Goal: Navigation & Orientation: Find specific page/section

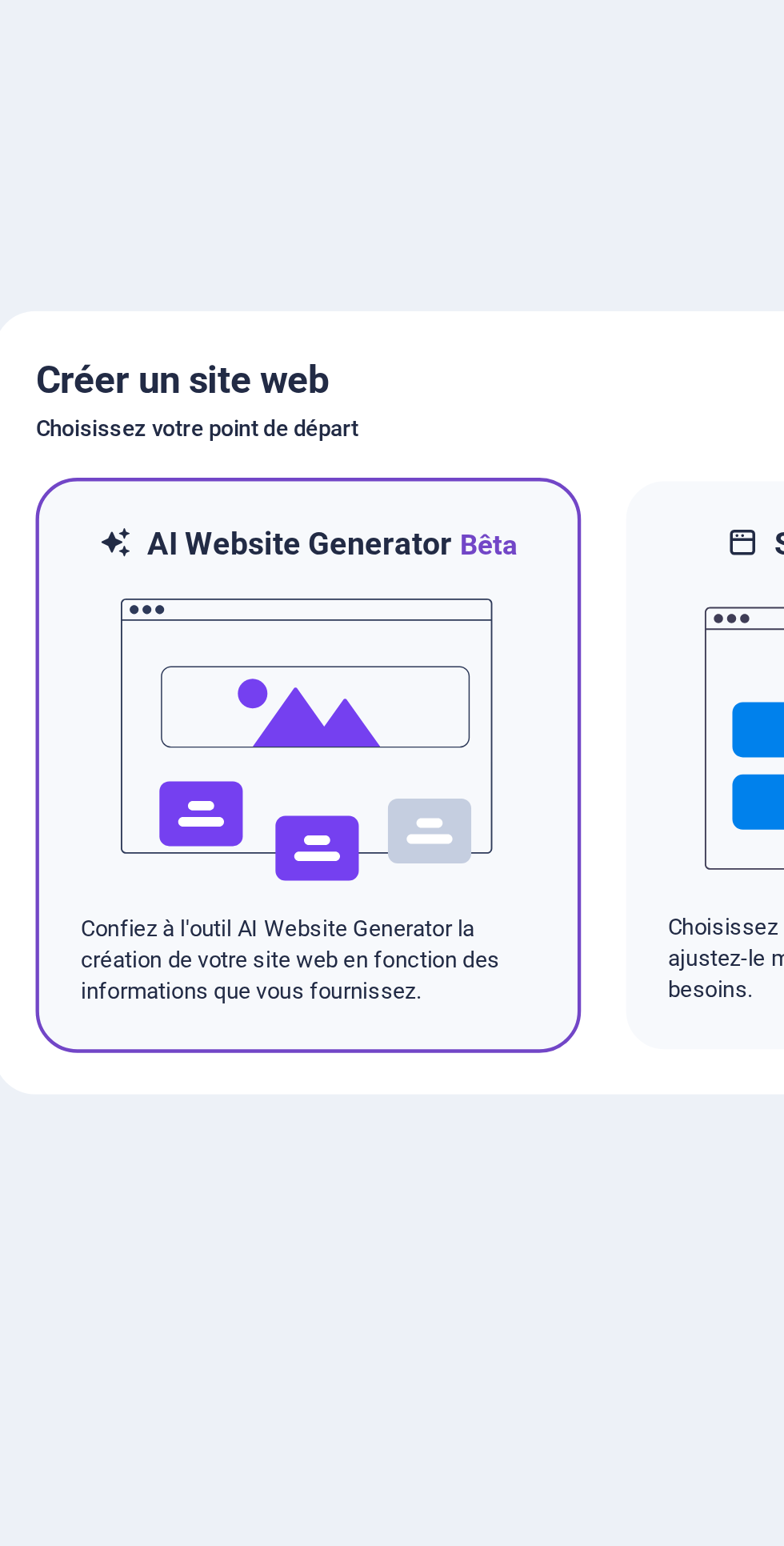
click at [204, 839] on img at bounding box center [257, 790] width 176 height 160
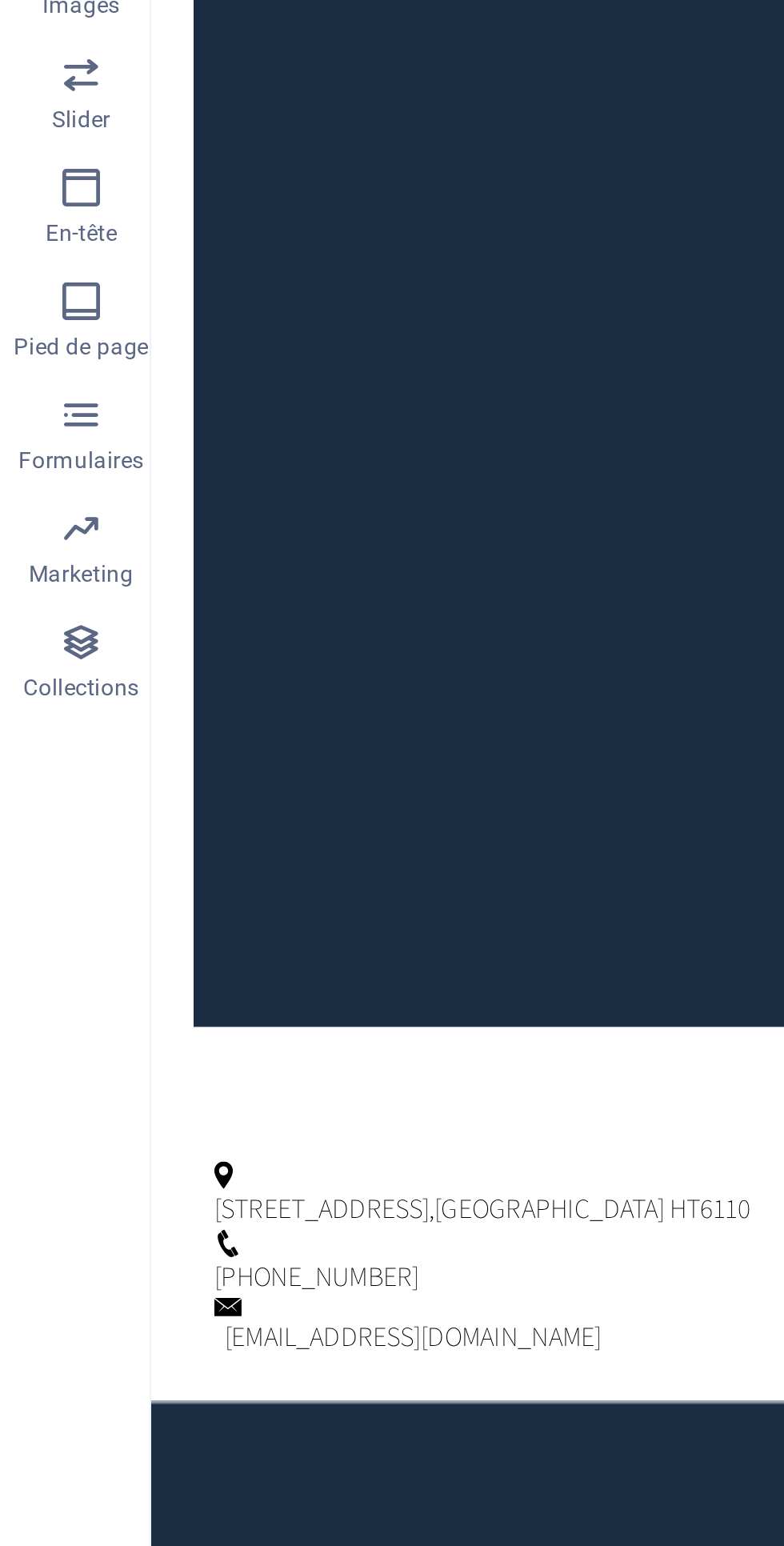
scroll to position [0, 3]
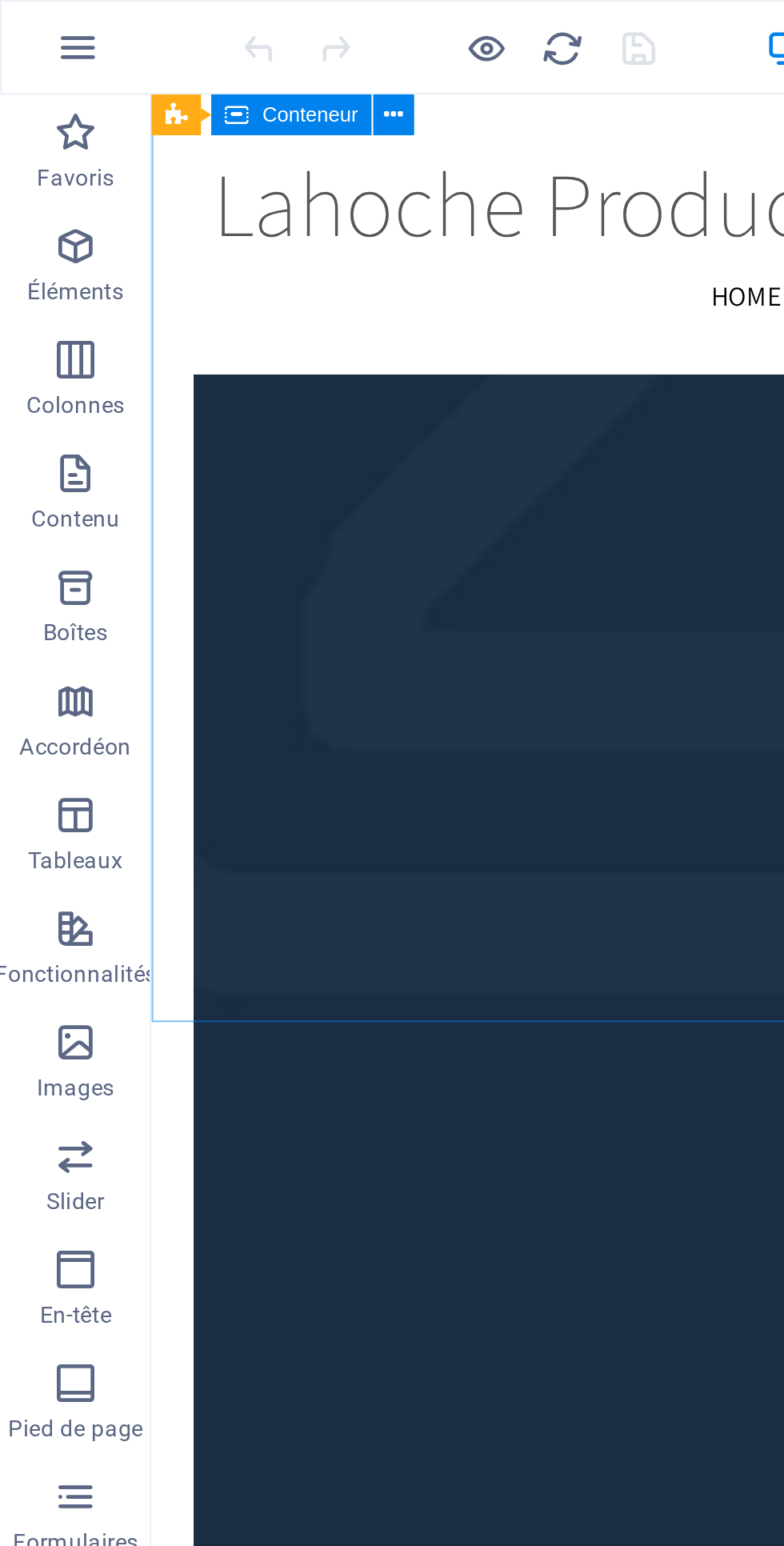
click at [42, 24] on button "button" at bounding box center [33, 20] width 39 height 39
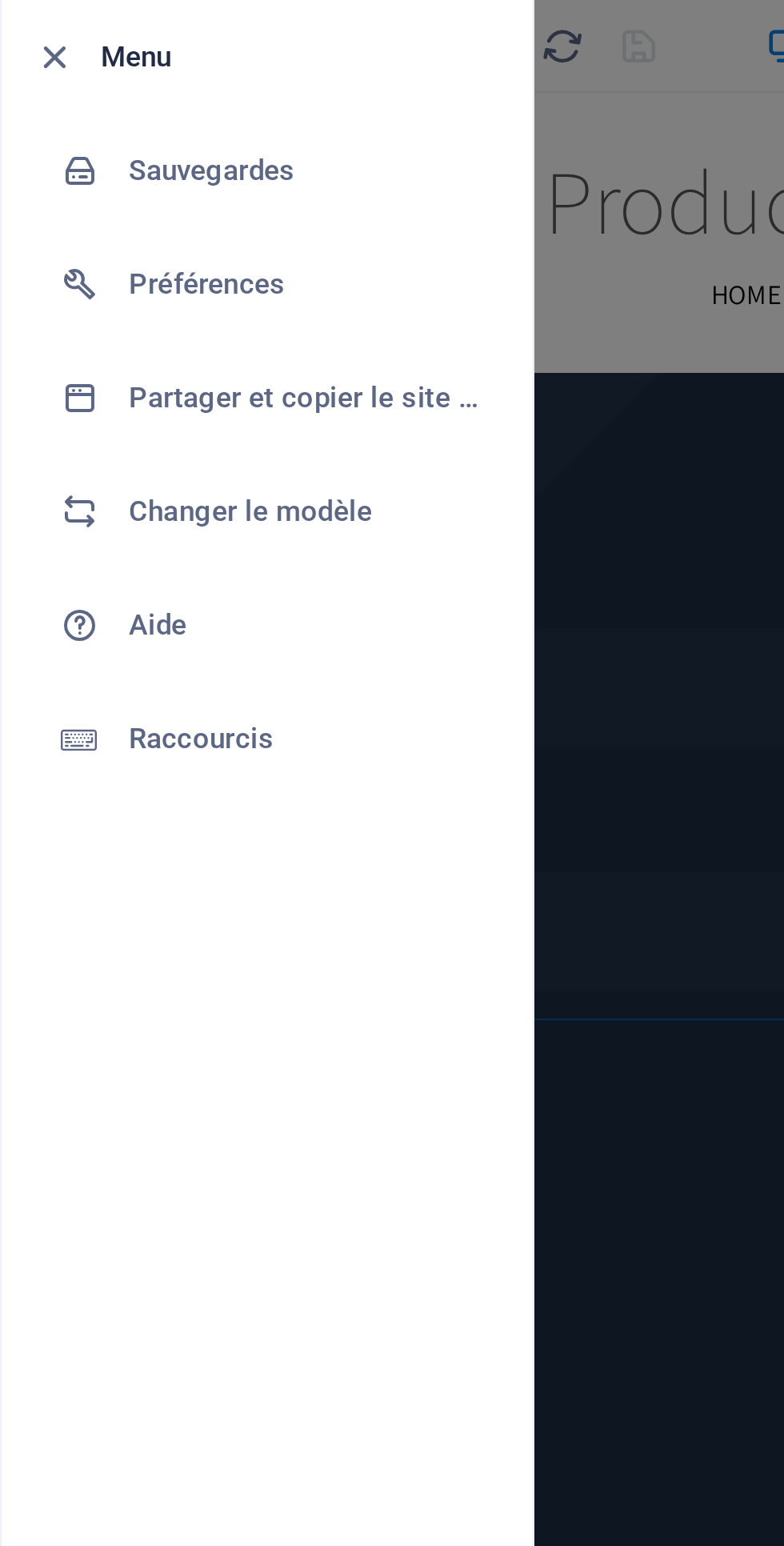
click at [286, 226] on div at bounding box center [392, 773] width 784 height 1546
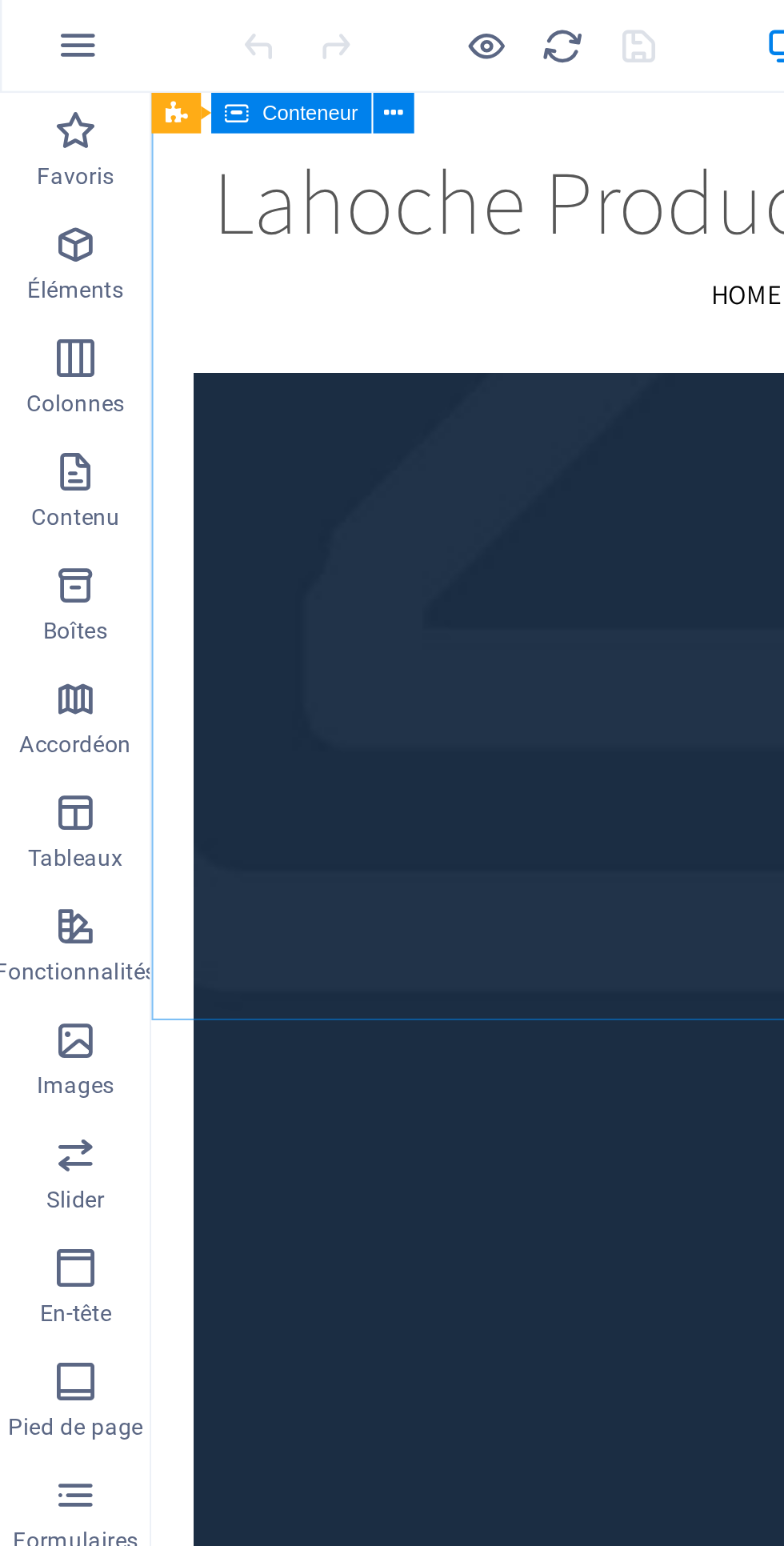
click at [205, 26] on icon "button" at bounding box center [206, 20] width 18 height 18
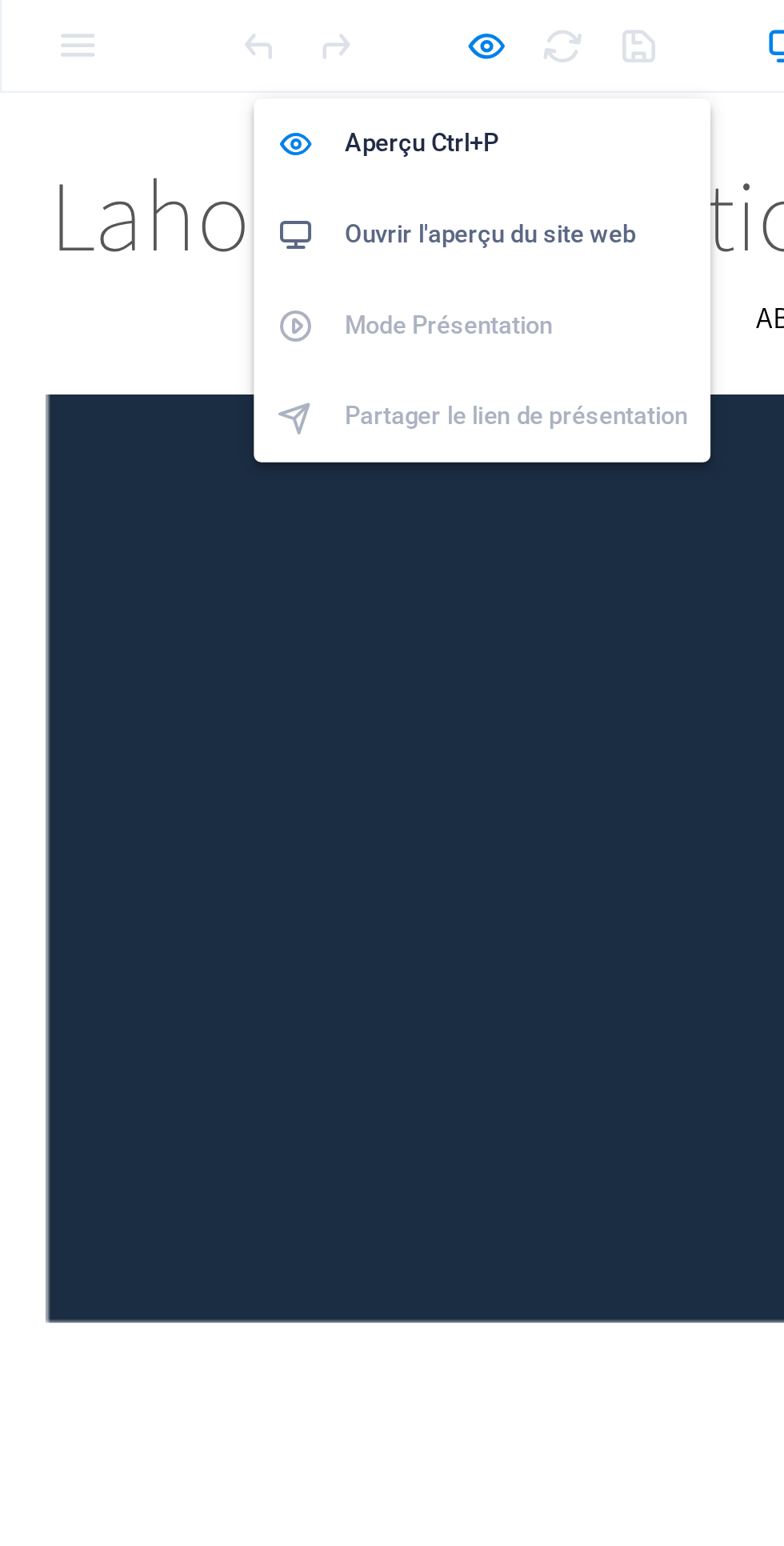
scroll to position [5533, 0]
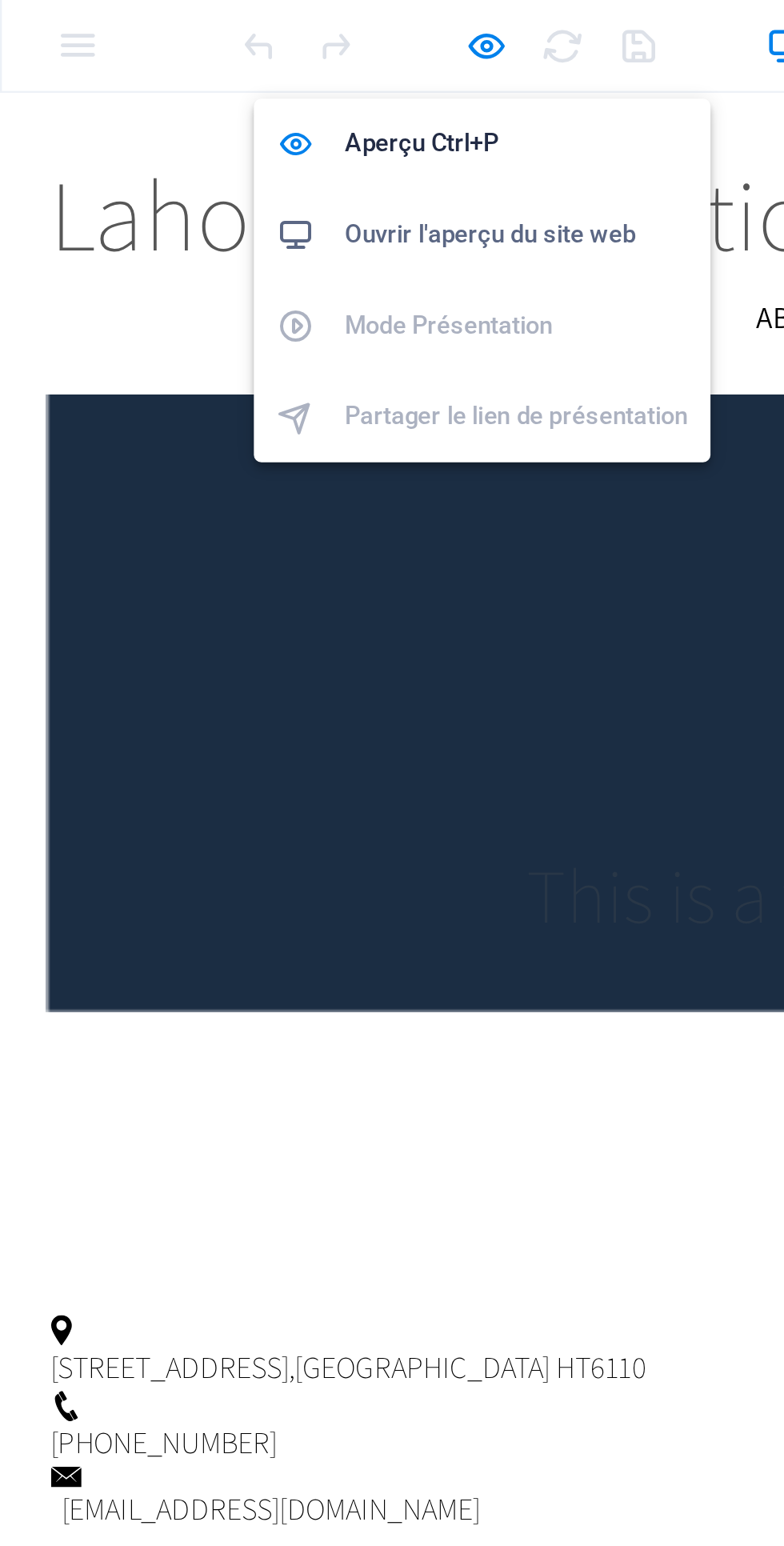
click at [193, 102] on h6 "Ouvrir l'aperçu du site web" at bounding box center [218, 99] width 145 height 19
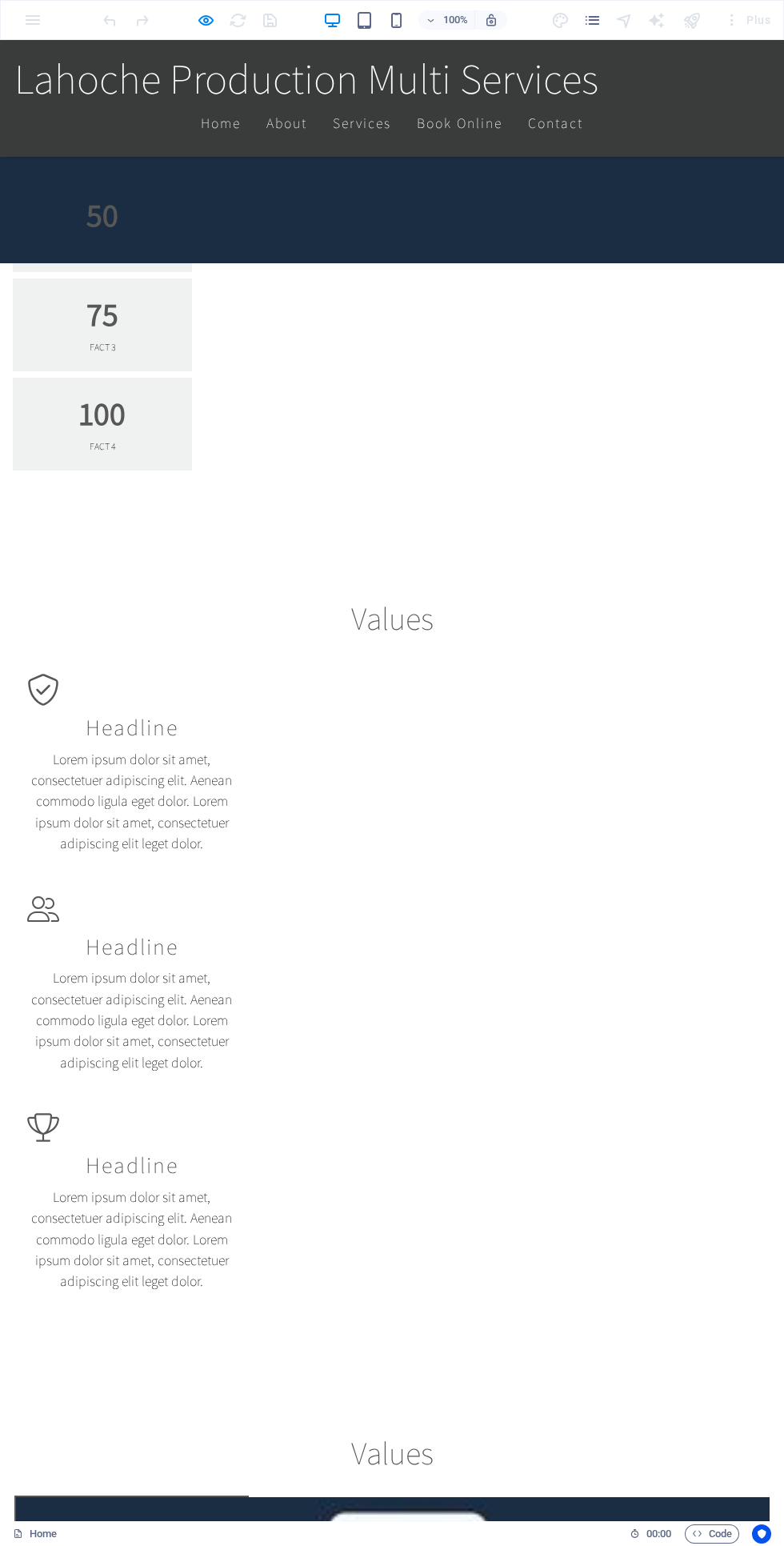
scroll to position [0, 0]
